Goal: Use online tool/utility: Utilize a website feature to perform a specific function

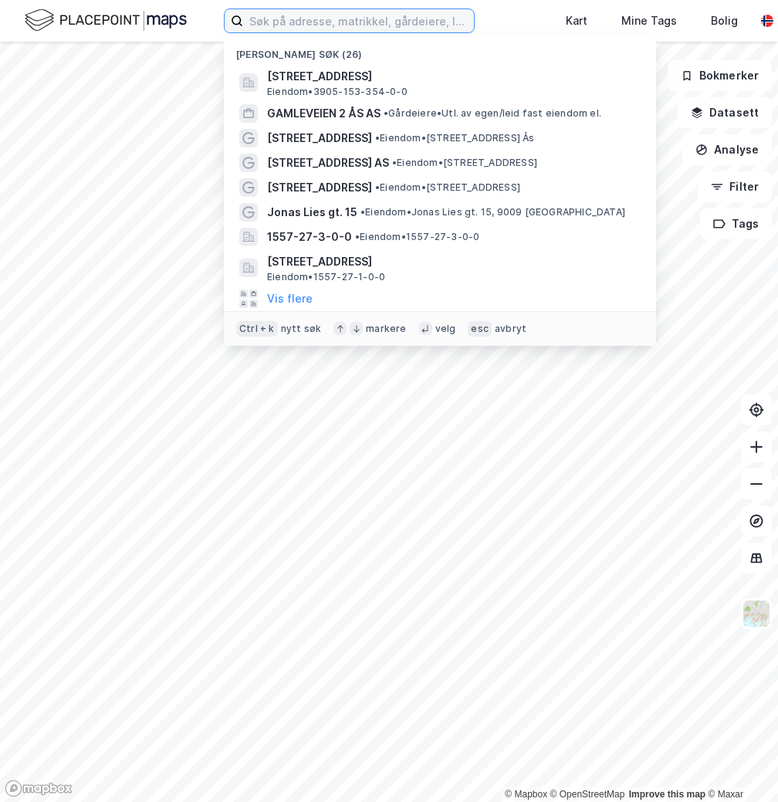
click at [293, 19] on input at bounding box center [358, 20] width 231 height 23
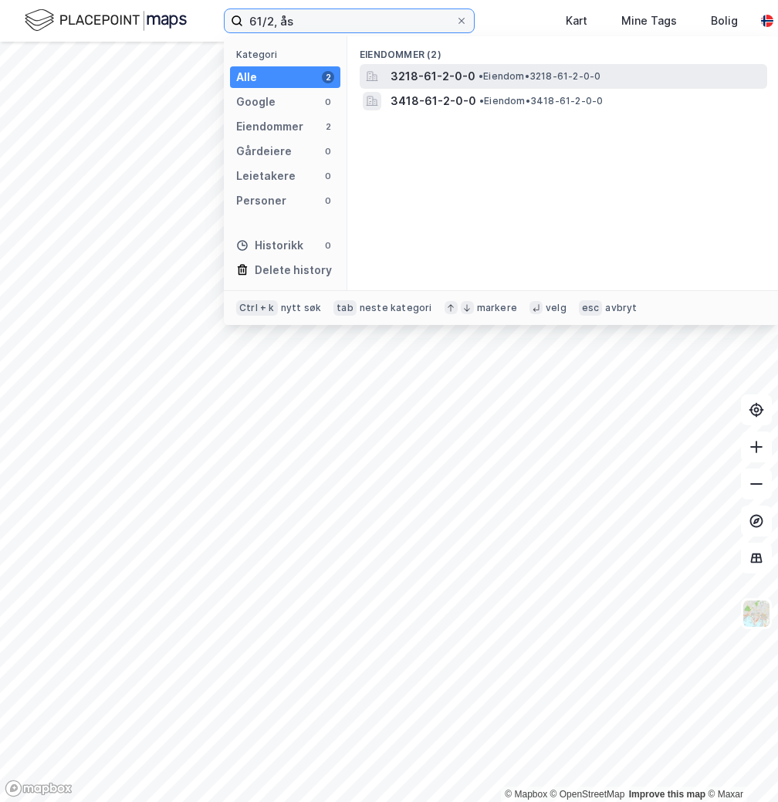
type input "61/2, ås"
click at [508, 86] on div "3218-61-2-0-0 • Eiendom • 3218-61-2-0-0" at bounding box center [563, 76] width 407 height 25
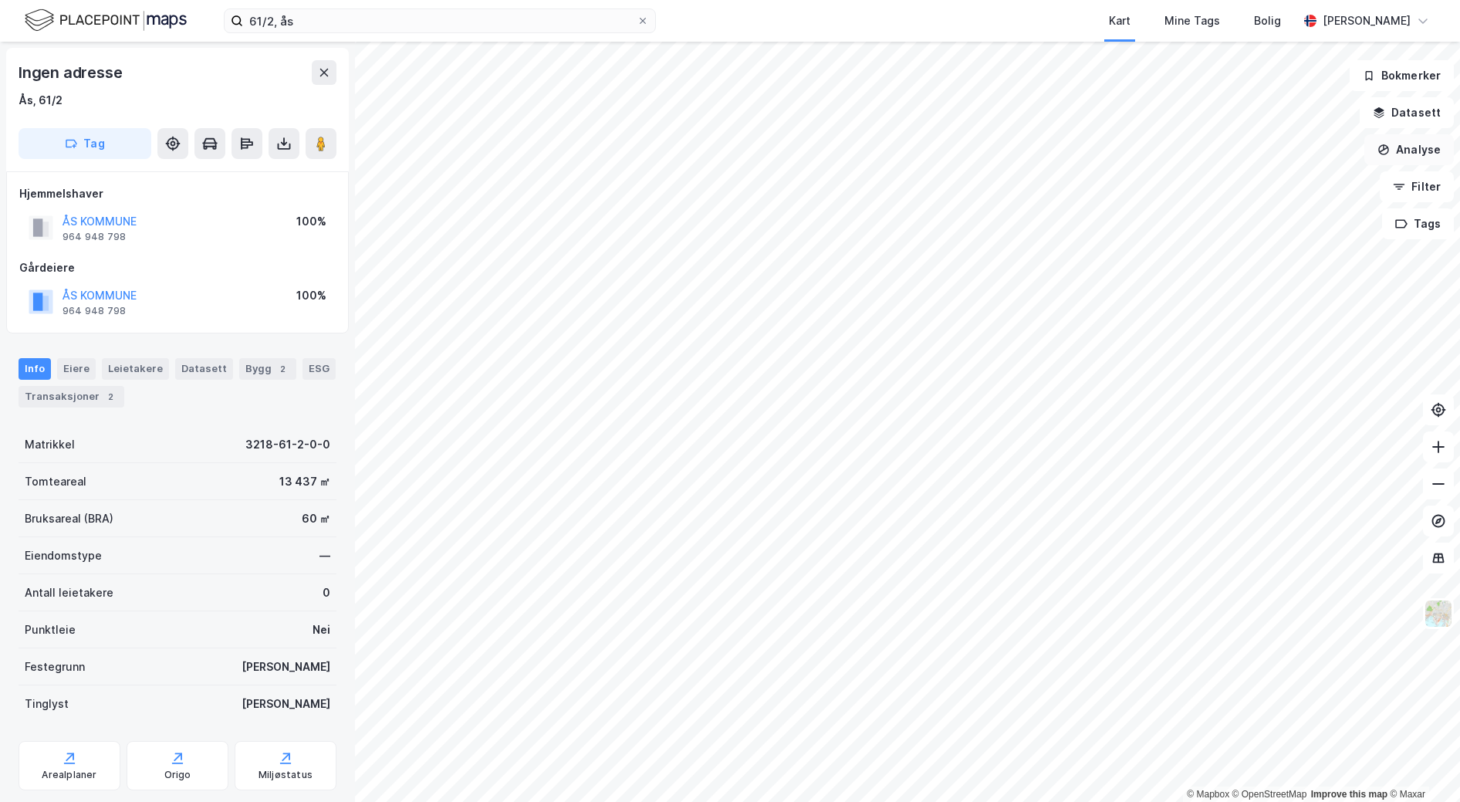
click at [777, 149] on button "Analyse" at bounding box center [1409, 149] width 90 height 31
click at [777, 184] on div "Tegn område" at bounding box center [1275, 182] width 134 height 13
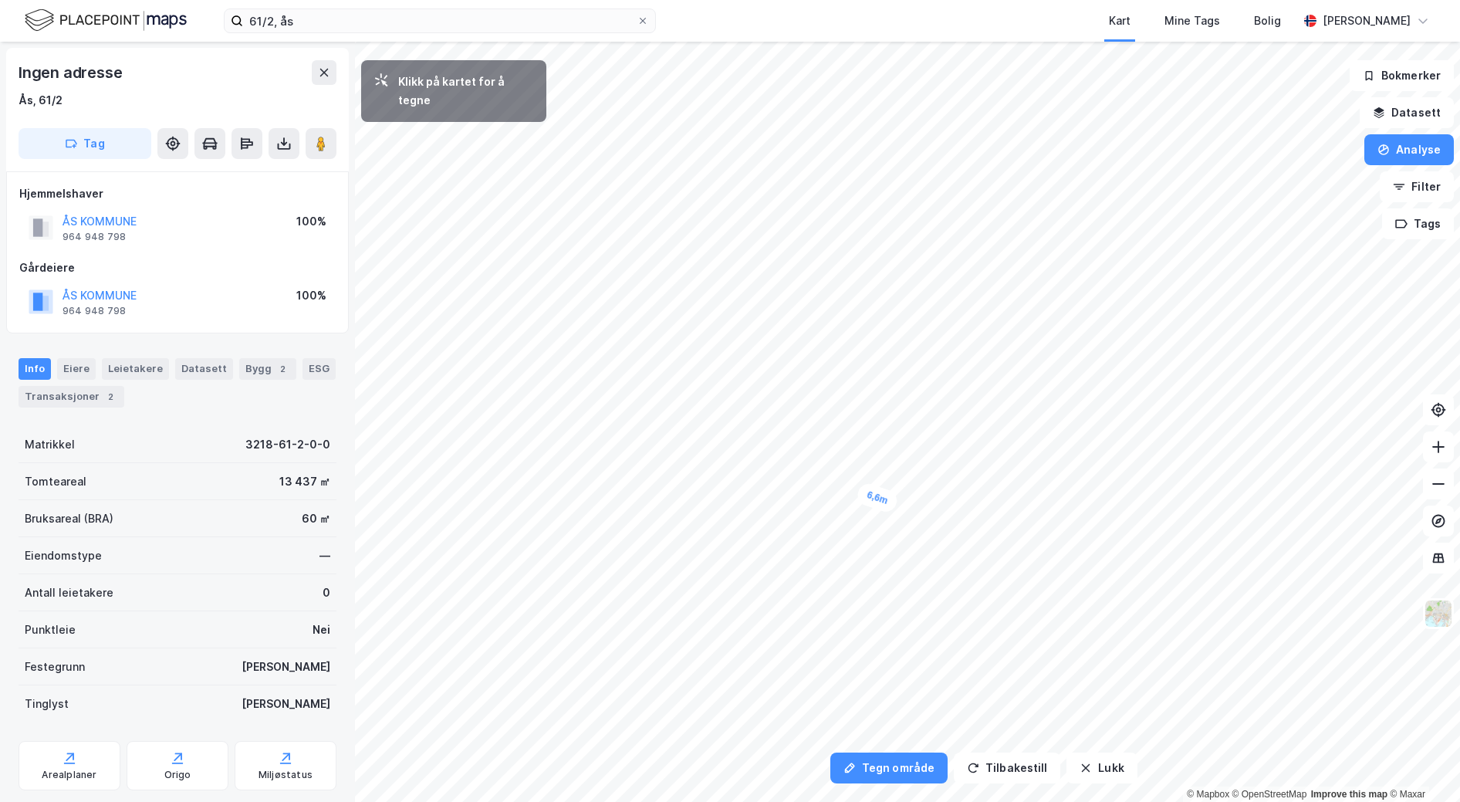
click at [777, 500] on div "6,6m" at bounding box center [877, 498] width 45 height 33
click at [777, 525] on div "13,2m" at bounding box center [902, 512] width 49 height 45
drag, startPoint x: 940, startPoint y: 524, endPoint x: 948, endPoint y: 515, distance: 12.6
click at [777, 515] on div "7,6m" at bounding box center [928, 523] width 40 height 23
click at [777, 421] on div "14,8m" at bounding box center [1002, 441] width 36 height 49
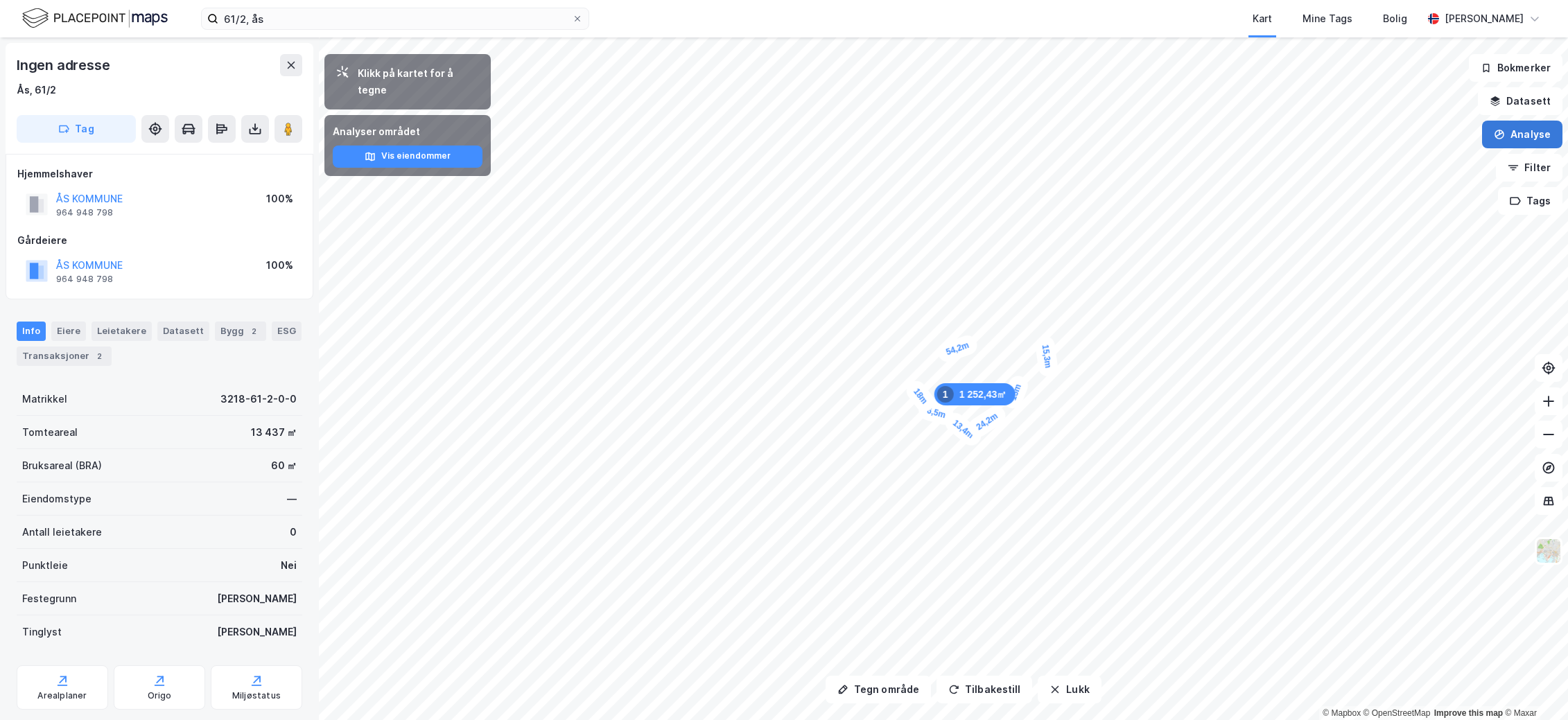
click at [698, 123] on button "Analyse" at bounding box center [1522, 134] width 81 height 28
click at [698, 160] on div "Tegn område" at bounding box center [1401, 163] width 120 height 12
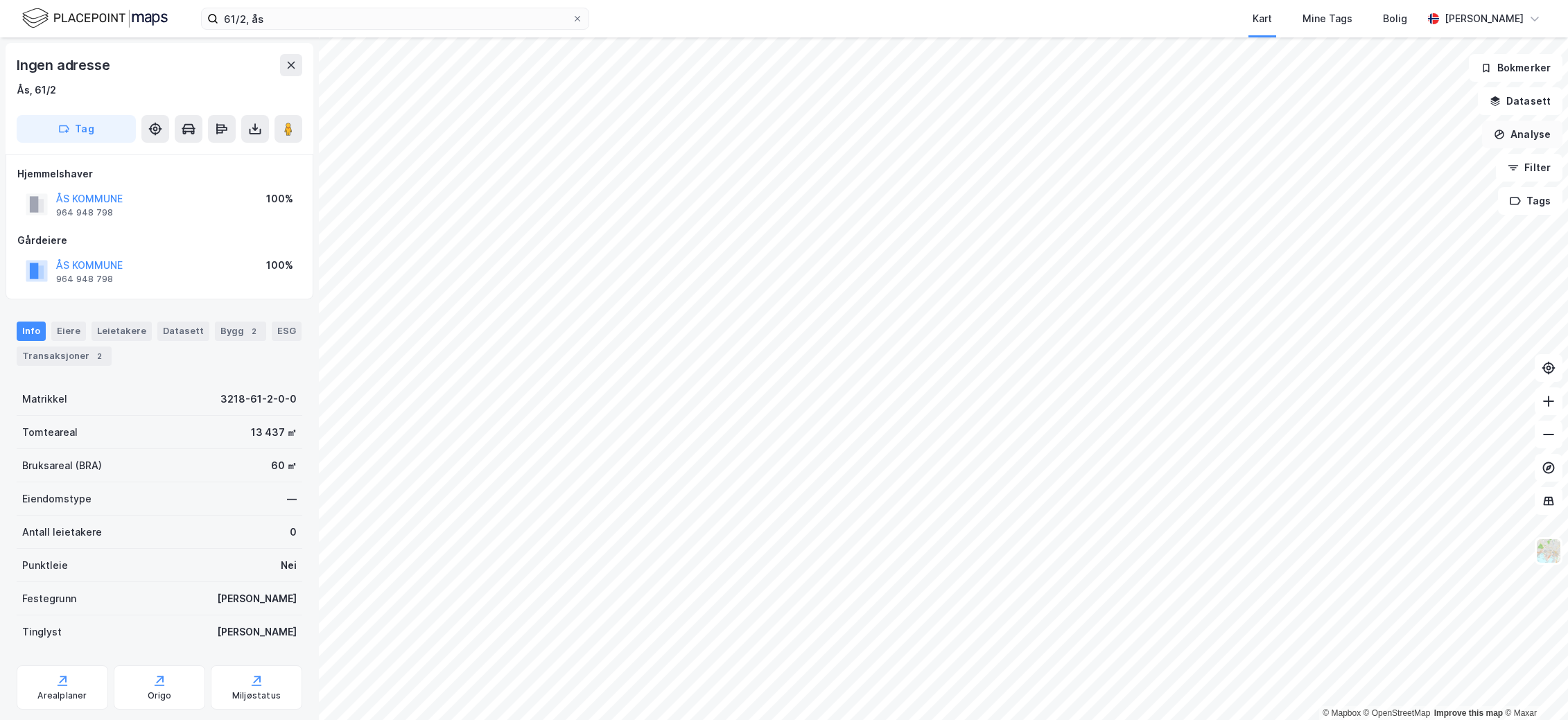
click at [698, 131] on button "Analyse" at bounding box center [1522, 134] width 81 height 28
click at [698, 164] on div "Tegn område" at bounding box center [1401, 163] width 120 height 12
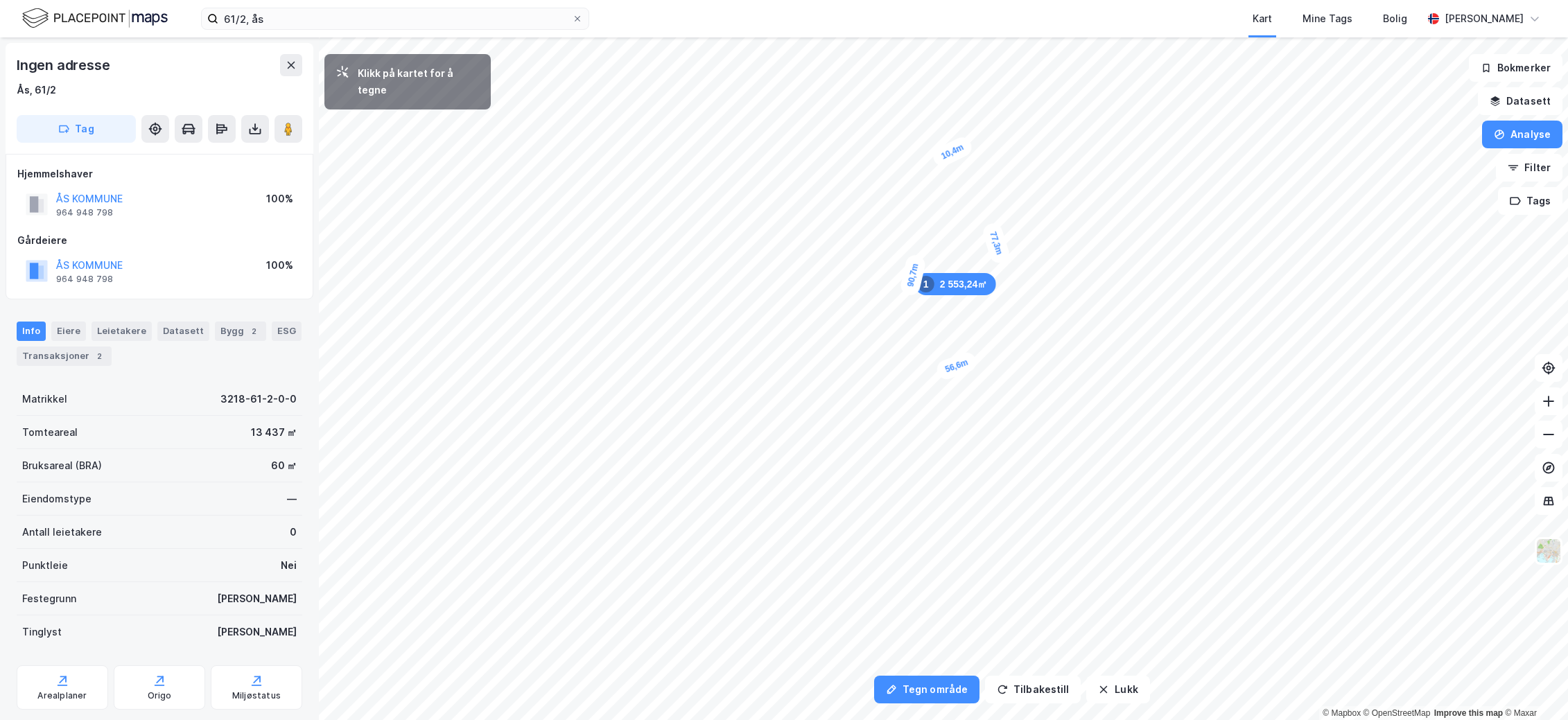
click at [698, 159] on div "10,4m" at bounding box center [952, 152] width 44 height 35
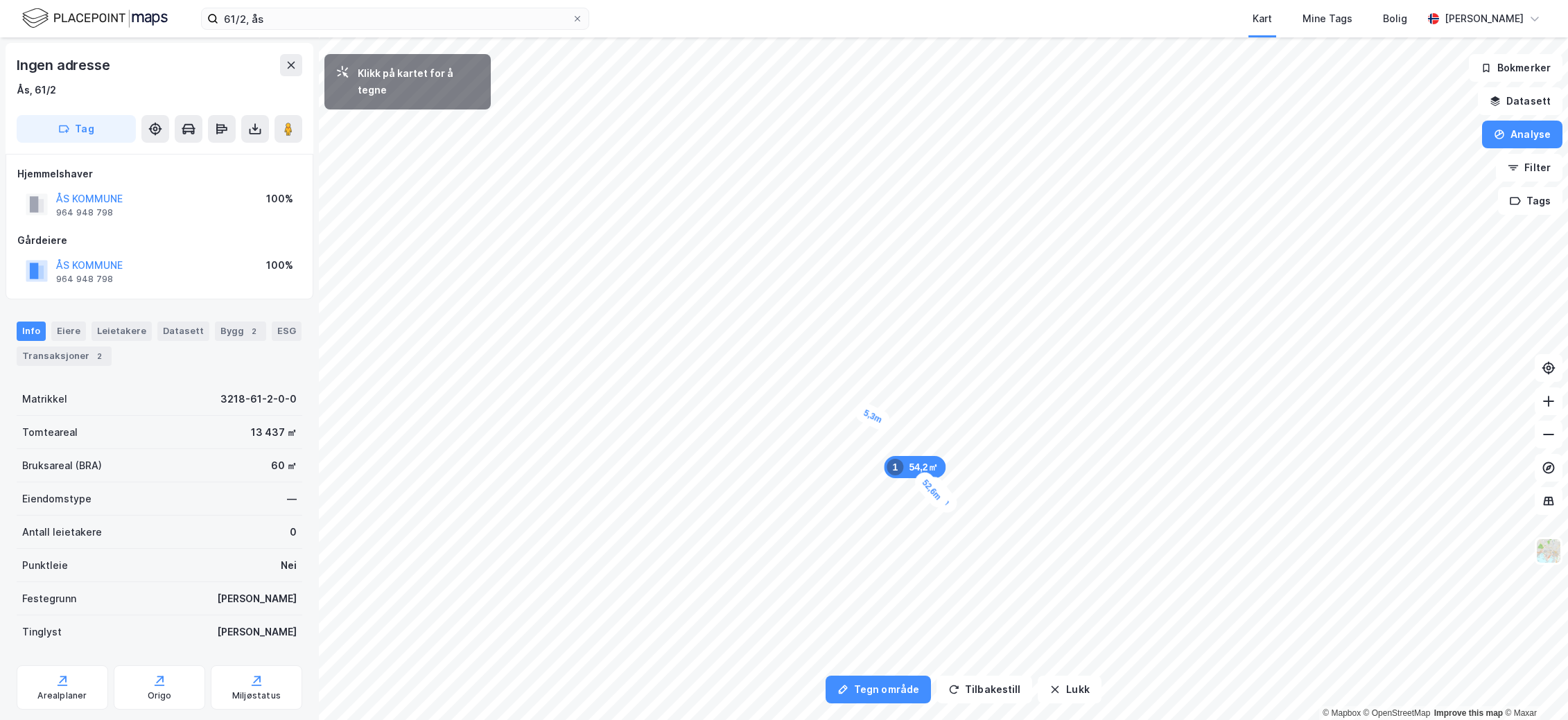
drag, startPoint x: 866, startPoint y: 414, endPoint x: 860, endPoint y: 407, distance: 9.2
click at [698, 407] on div "5,3m" at bounding box center [872, 416] width 40 height 33
click at [698, 565] on div "8,8m" at bounding box center [1014, 552] width 38 height 40
click at [698, 554] on div "3,5m" at bounding box center [1003, 546] width 24 height 38
click at [698, 38] on div "4 955,29㎡ 1 47,8m 6,6m 33,3m 70,5m 52,6m 29,5m 11m 33,9m 6m 3m 1,2m" at bounding box center [784, 38] width 1568 height 0
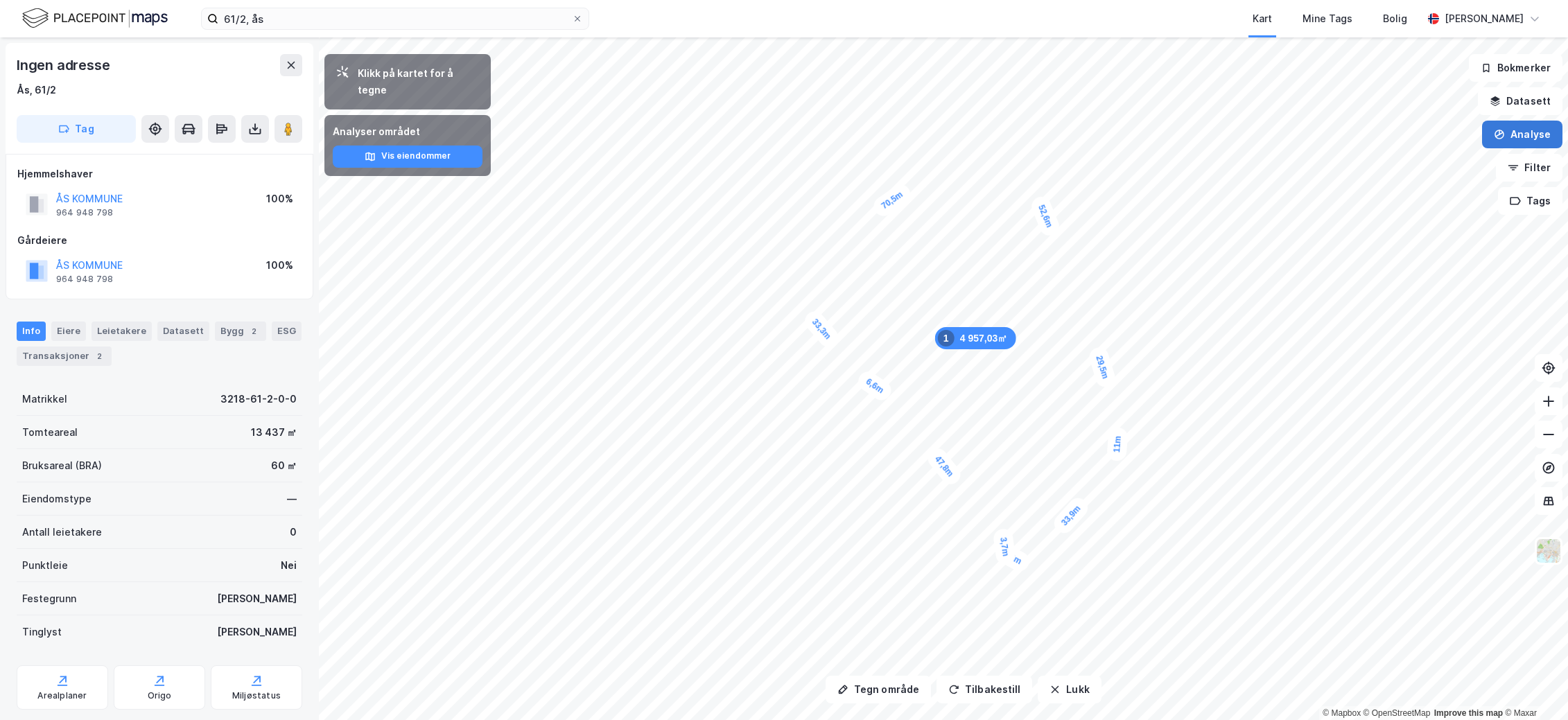
click at [698, 132] on icon "button" at bounding box center [1499, 134] width 10 height 10
click at [698, 157] on div "Tegn område" at bounding box center [1392, 163] width 159 height 22
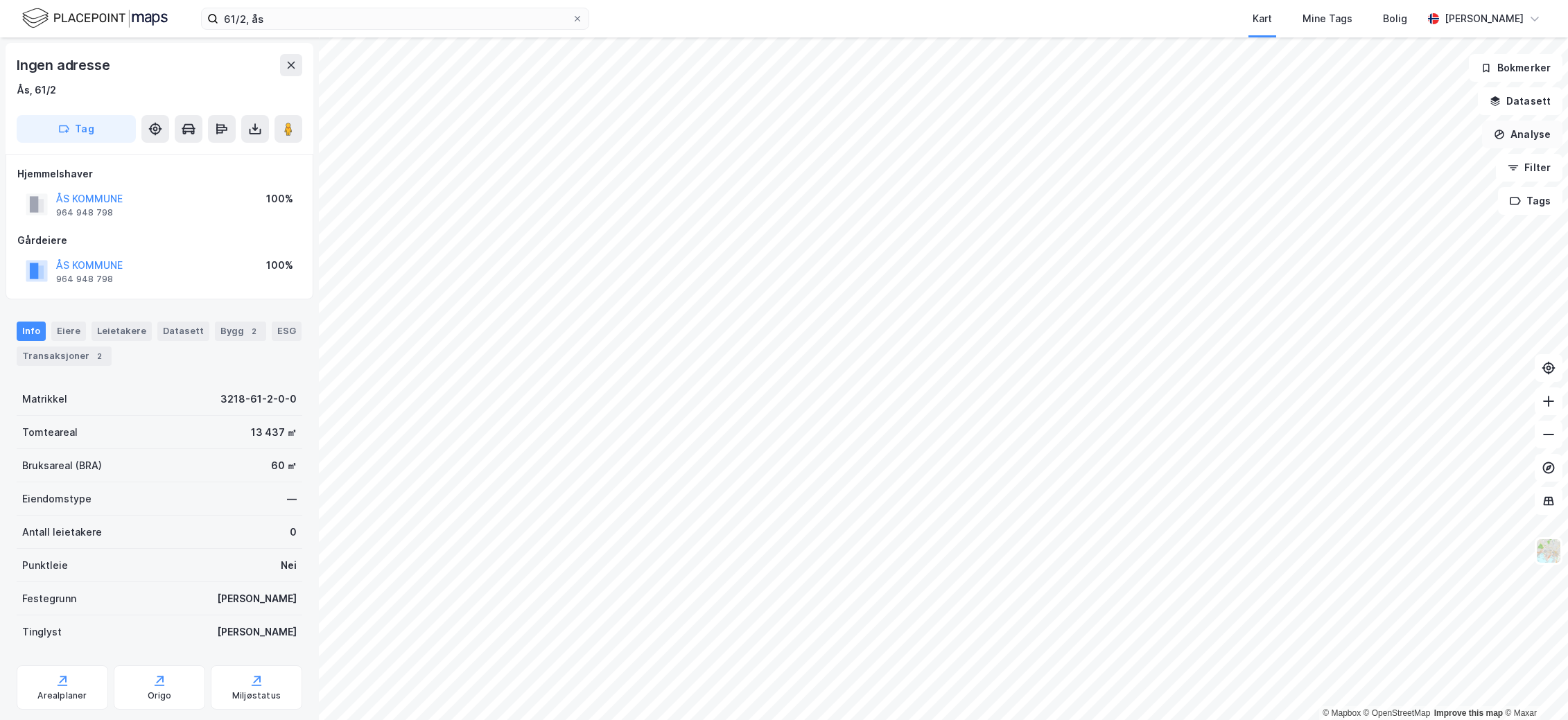
click at [698, 135] on button "Analyse" at bounding box center [1522, 134] width 81 height 28
click at [698, 162] on div "Tegn område" at bounding box center [1401, 163] width 120 height 12
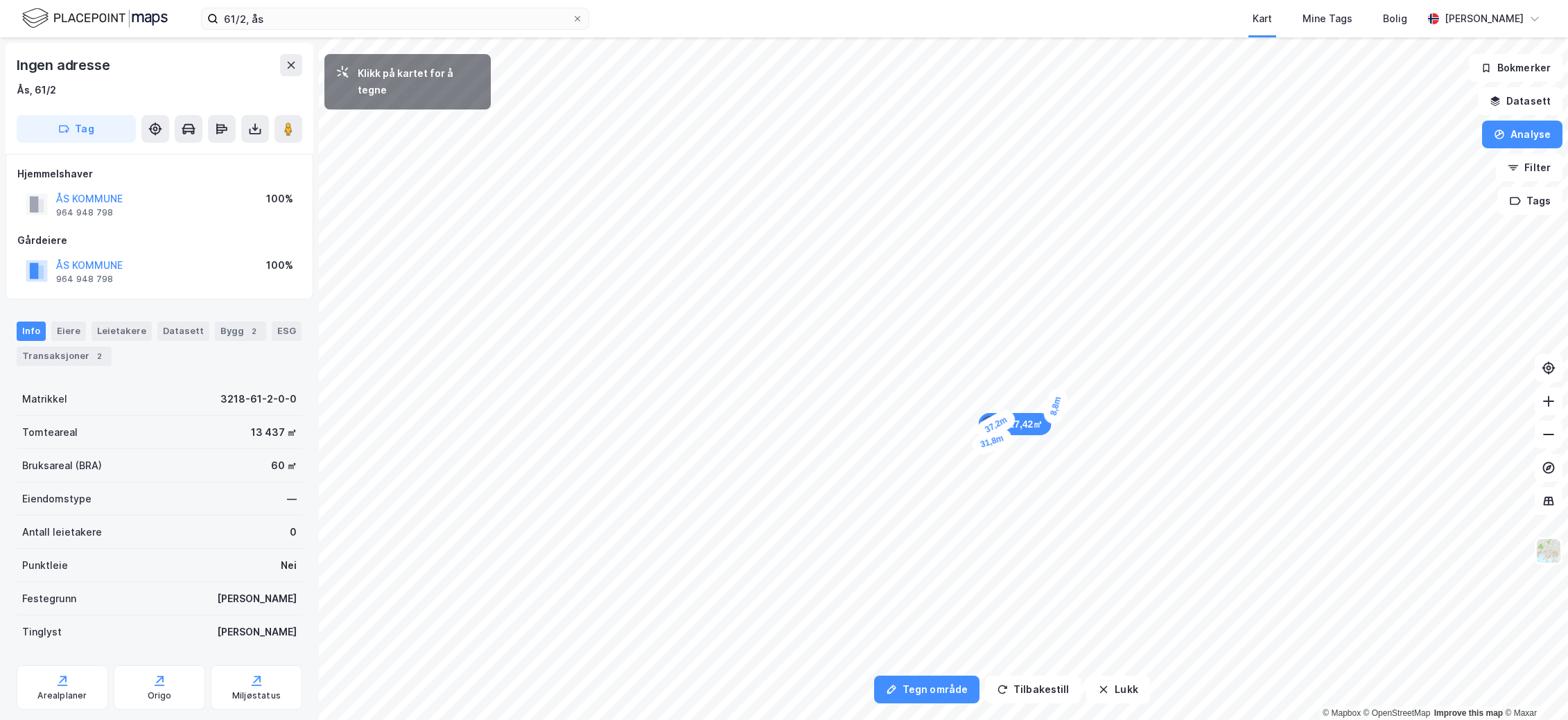
click at [698, 389] on div "8,8m" at bounding box center [1055, 407] width 28 height 40
click at [698, 559] on div "5,6m" at bounding box center [1053, 552] width 40 height 35
click at [698, 555] on div "6m" at bounding box center [1032, 558] width 31 height 22
click at [698, 542] on div "5,3m" at bounding box center [1012, 549] width 40 height 36
click at [698, 523] on div "5,1m" at bounding box center [1000, 533] width 31 height 40
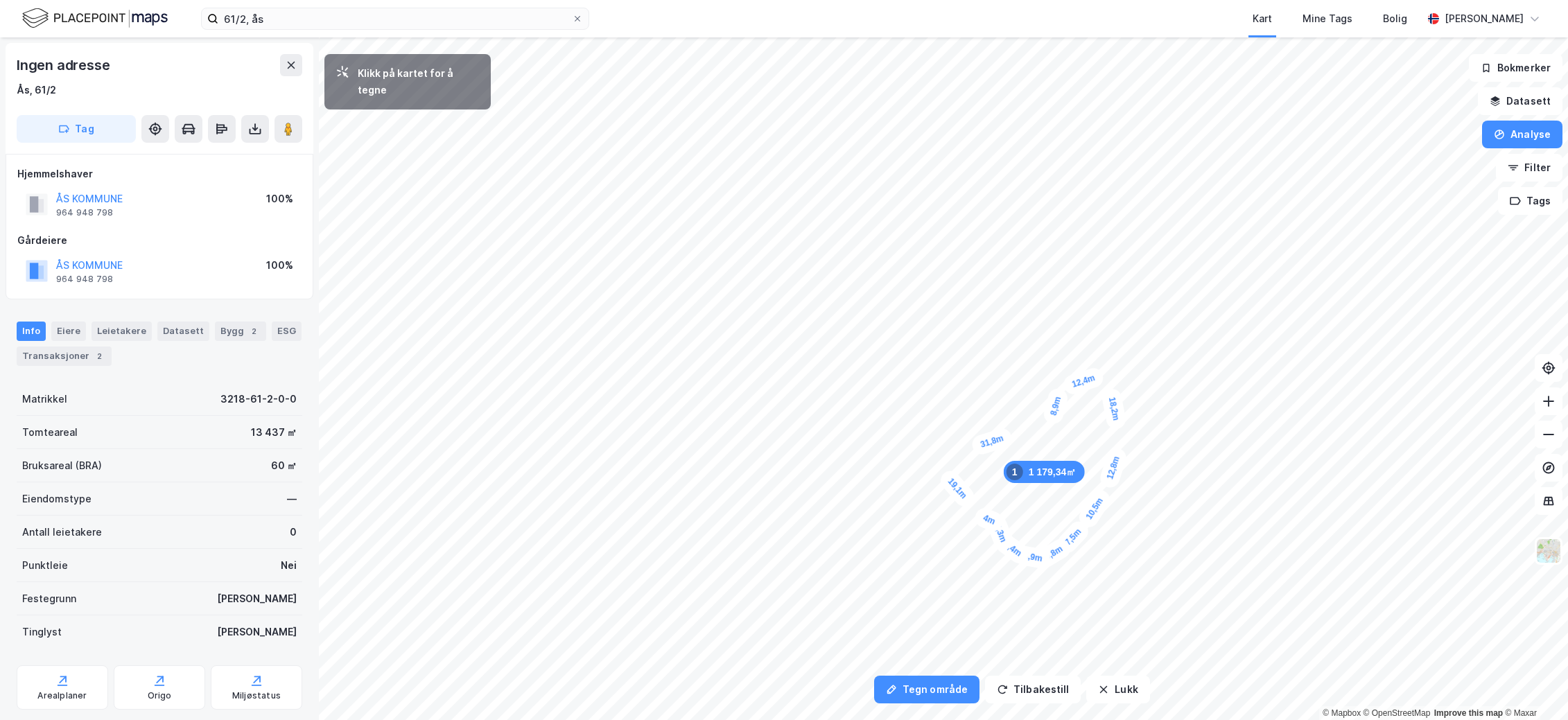
click at [698, 515] on div "4m" at bounding box center [989, 520] width 34 height 29
click at [698, 508] on div "2,9m" at bounding box center [977, 511] width 40 height 38
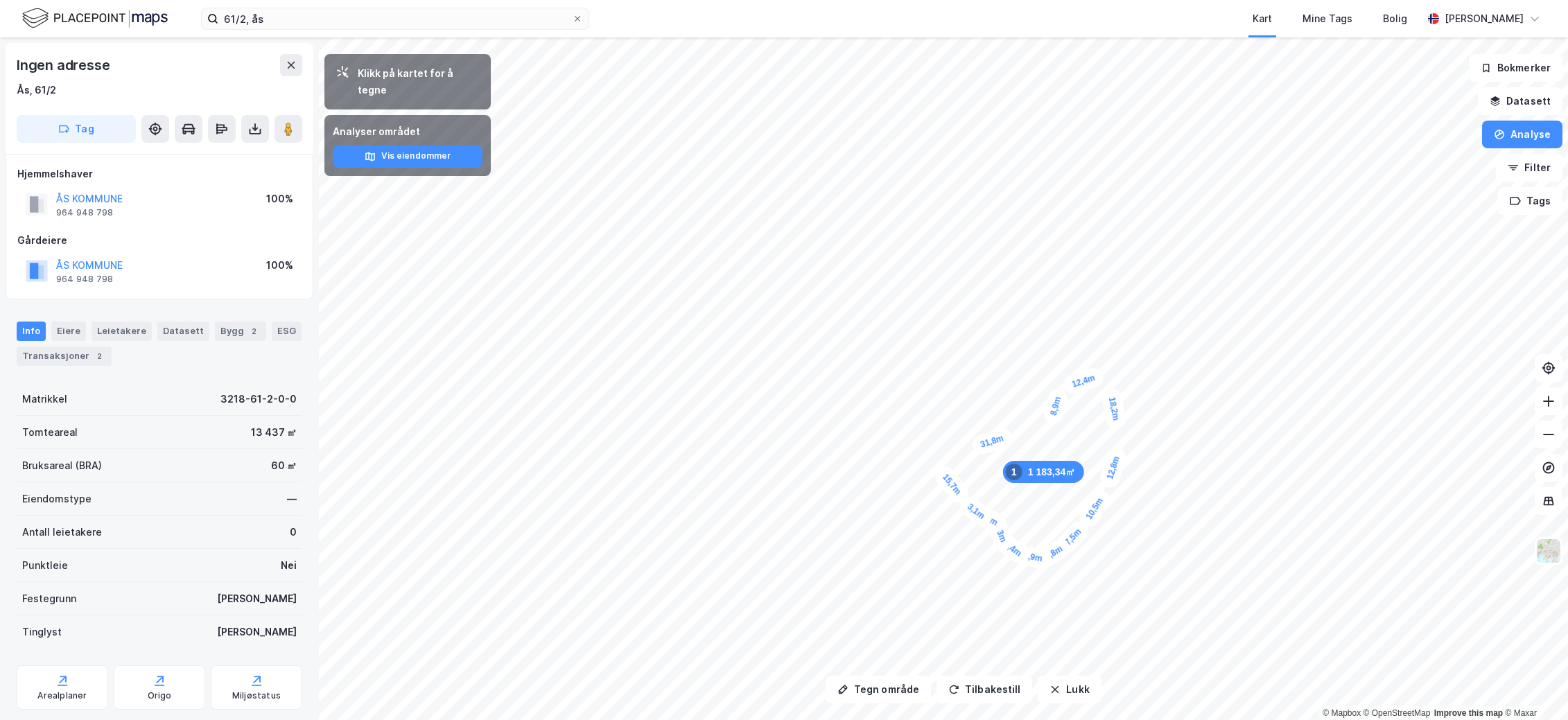
click at [698, 389] on div "12,4m" at bounding box center [1082, 381] width 44 height 31
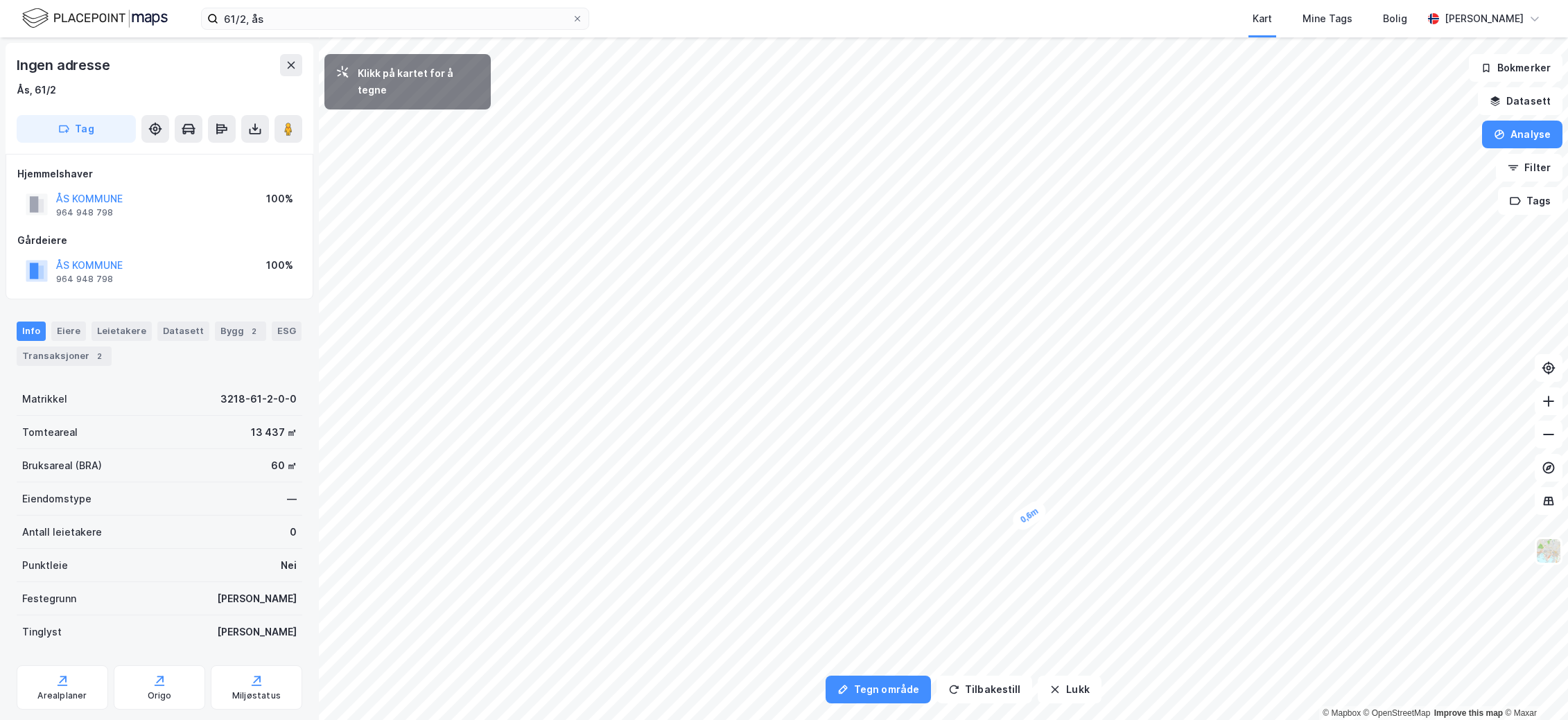
click at [698, 514] on div "0,6m" at bounding box center [1029, 515] width 40 height 36
click at [698, 687] on button "Tilbakestill" at bounding box center [984, 689] width 95 height 28
